Goal: Transaction & Acquisition: Purchase product/service

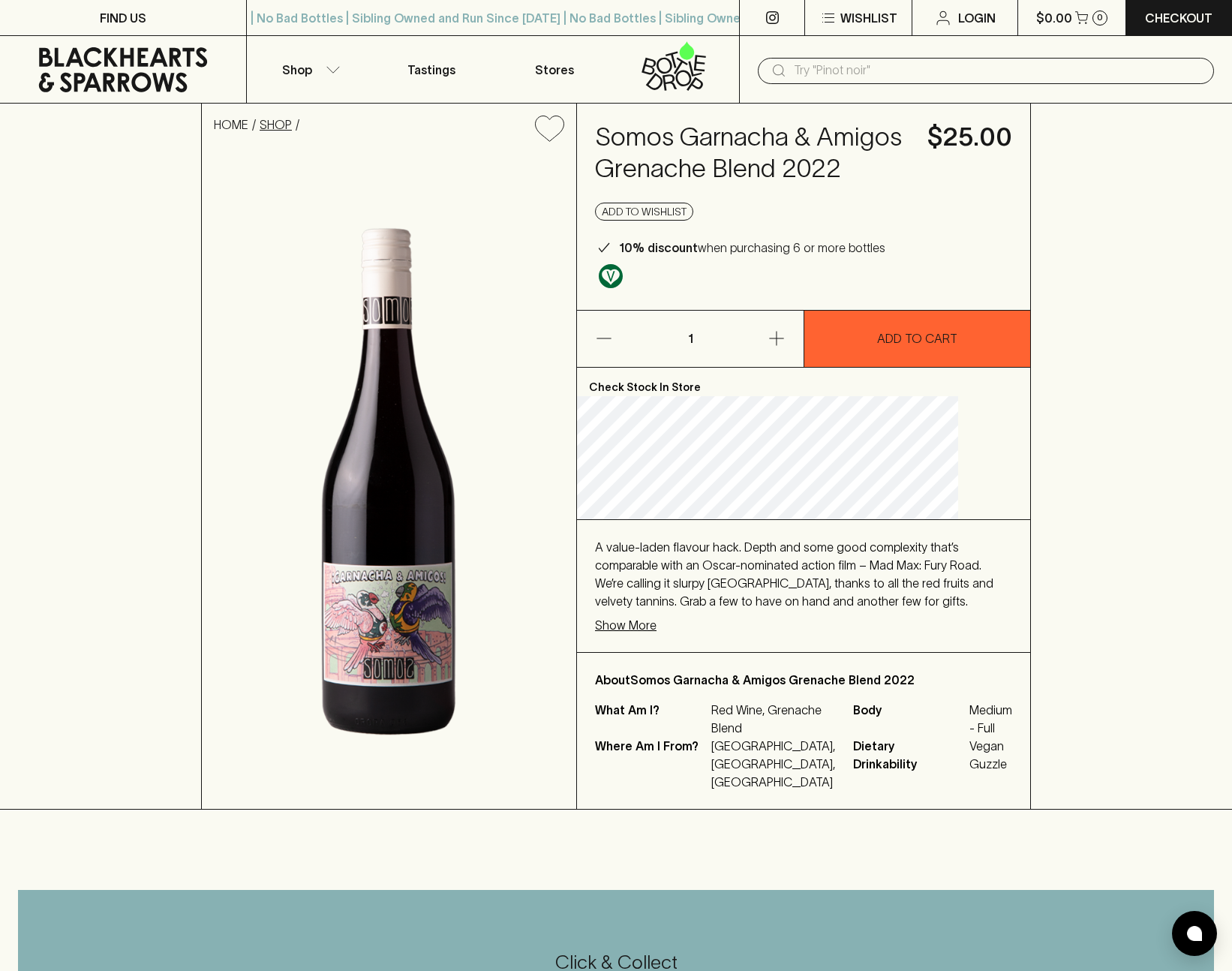
click at [292, 124] on link "SHOP" at bounding box center [275, 124] width 32 height 14
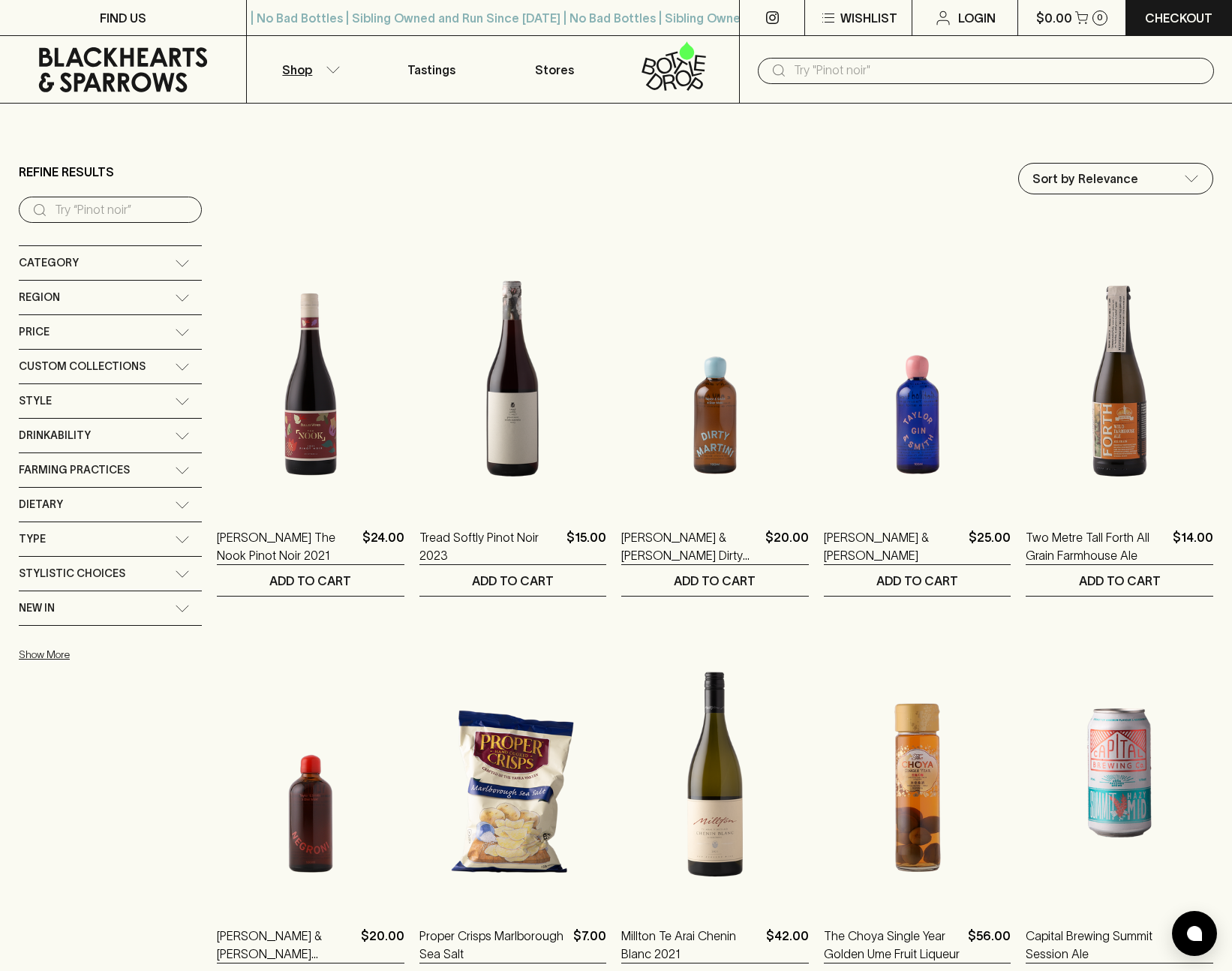
click at [122, 203] on input "search" at bounding box center [122, 210] width 135 height 24
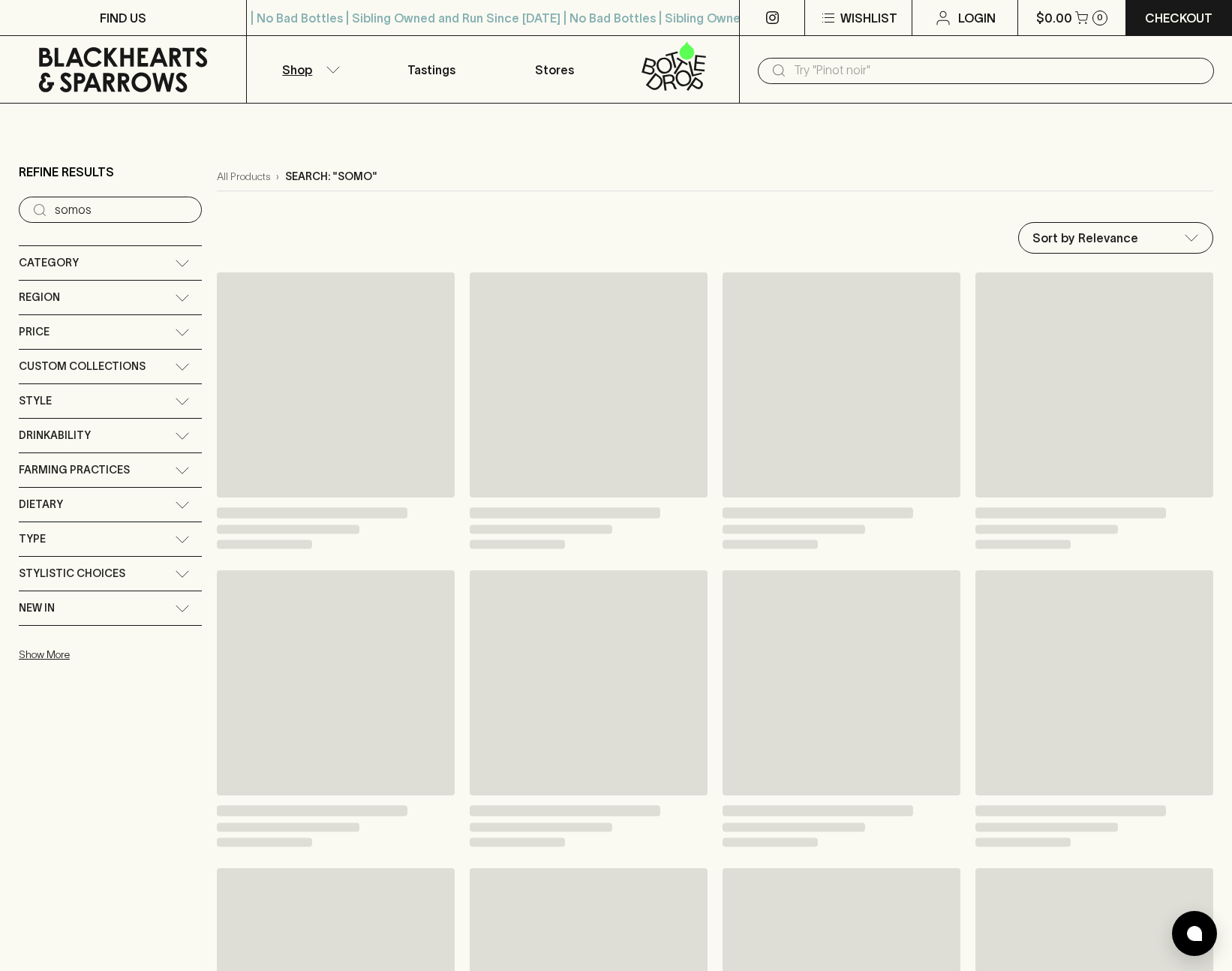
type input "somos"
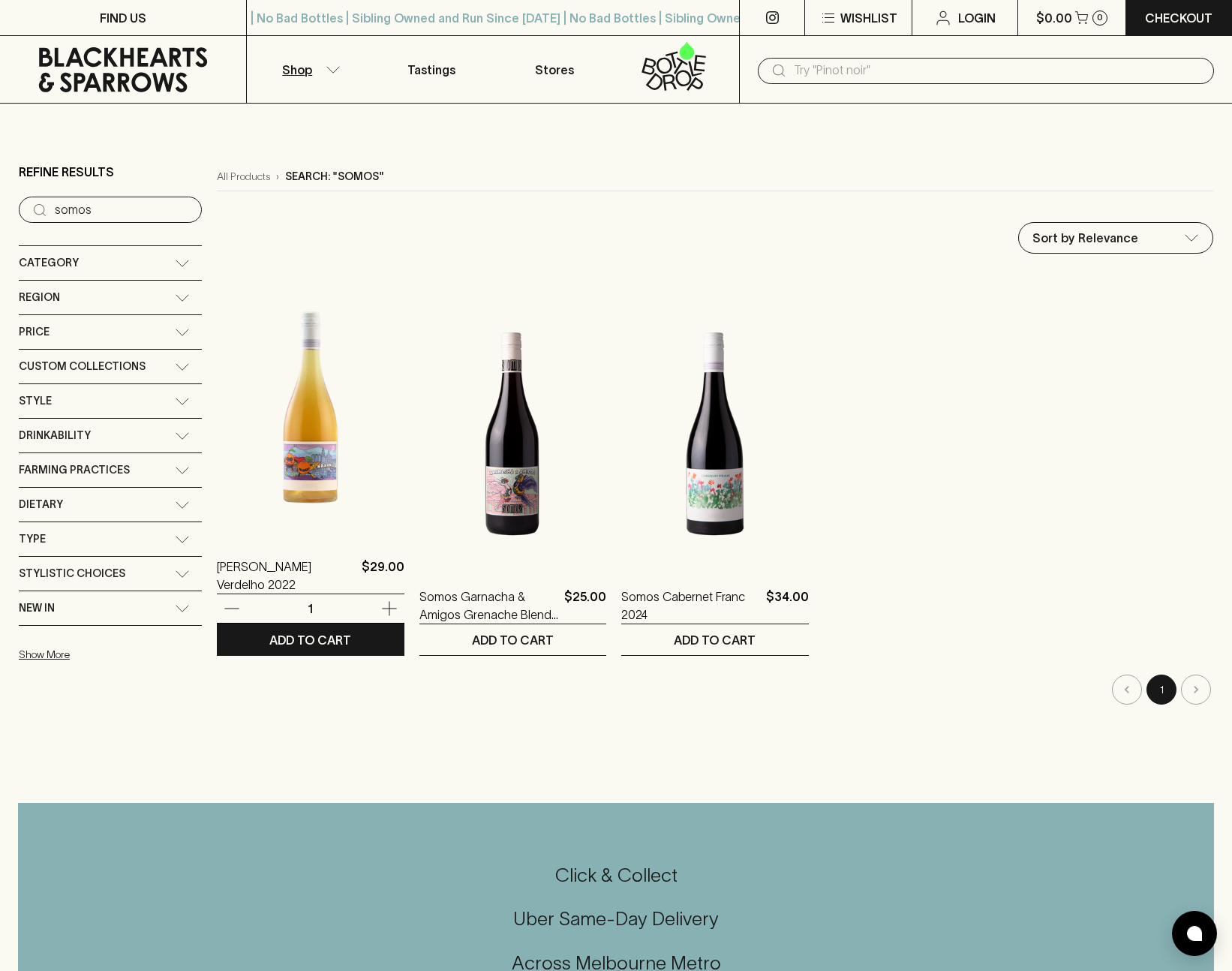
click at [303, 458] on img at bounding box center [310, 404] width 188 height 262
